Goal: Task Accomplishment & Management: Manage account settings

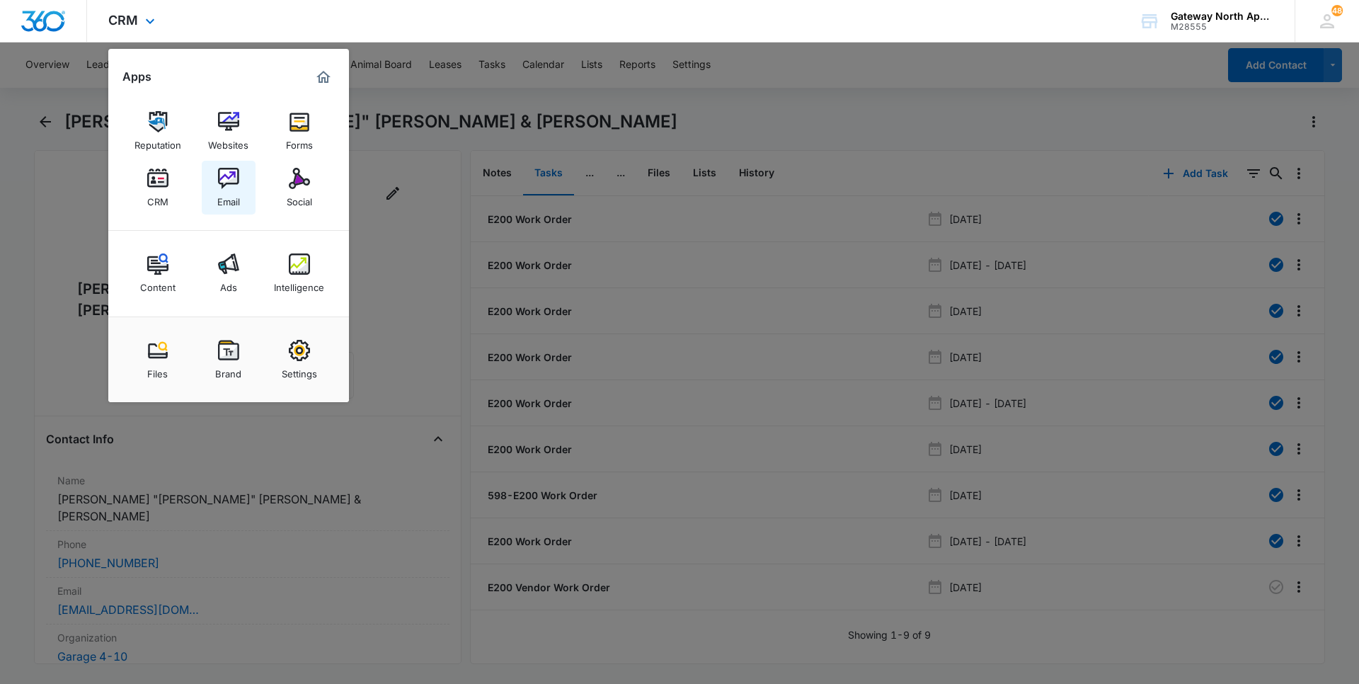
click at [239, 186] on img at bounding box center [228, 178] width 21 height 21
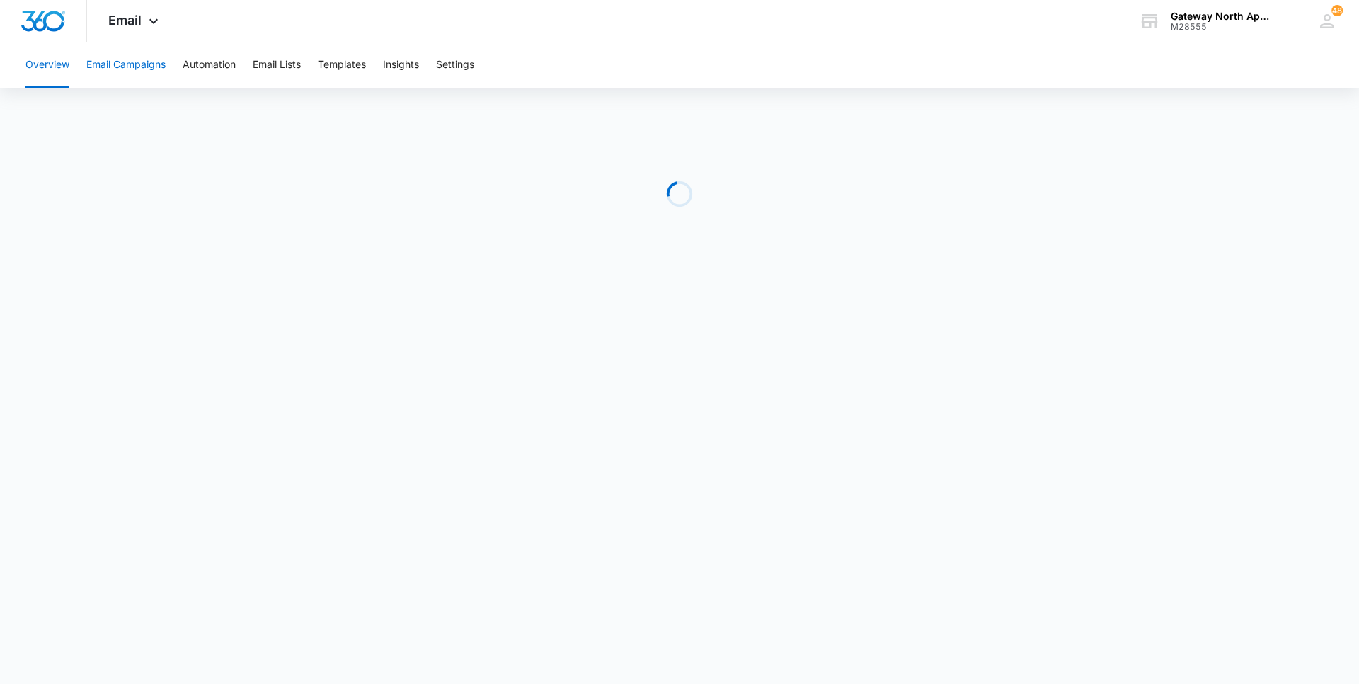
click at [105, 62] on button "Email Campaigns" at bounding box center [125, 64] width 79 height 45
click at [143, 30] on div "Email Apps Reputation Websites Forms CRM Email Social Content Ads Intelligence …" at bounding box center [135, 21] width 96 height 42
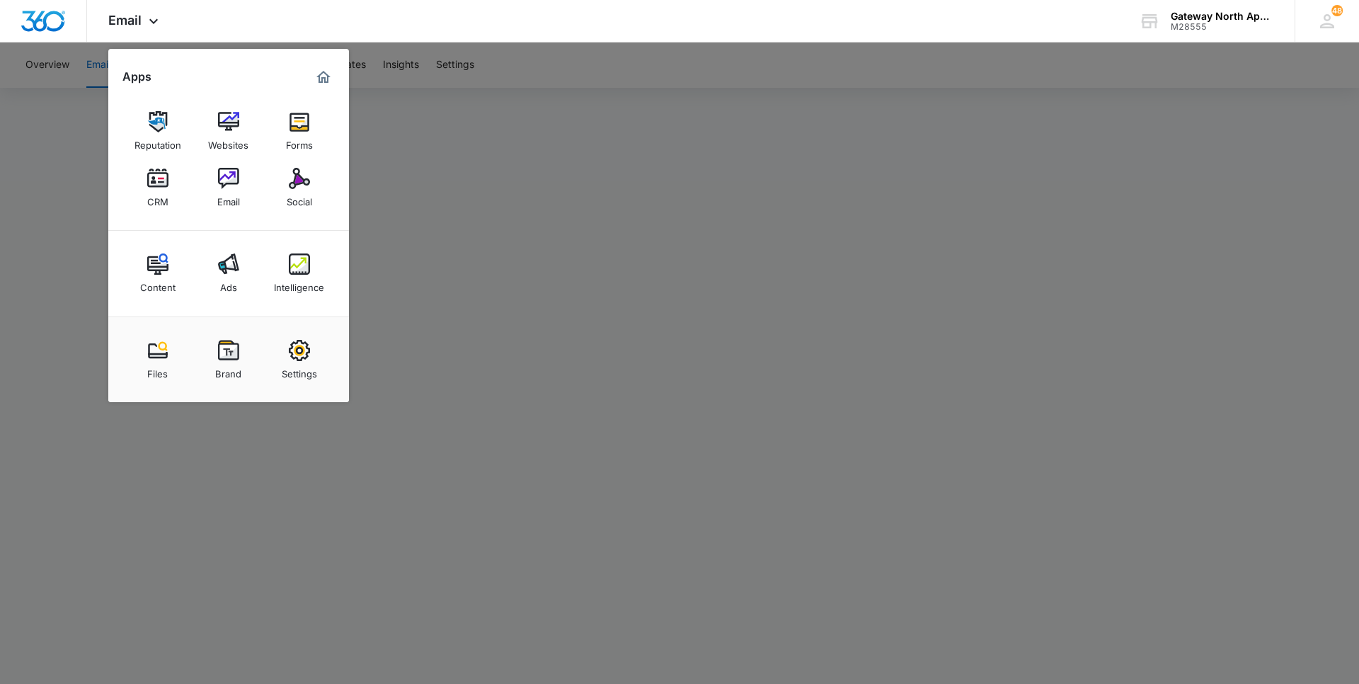
click at [167, 182] on img at bounding box center [157, 178] width 21 height 21
